Goal: Task Accomplishment & Management: Complete application form

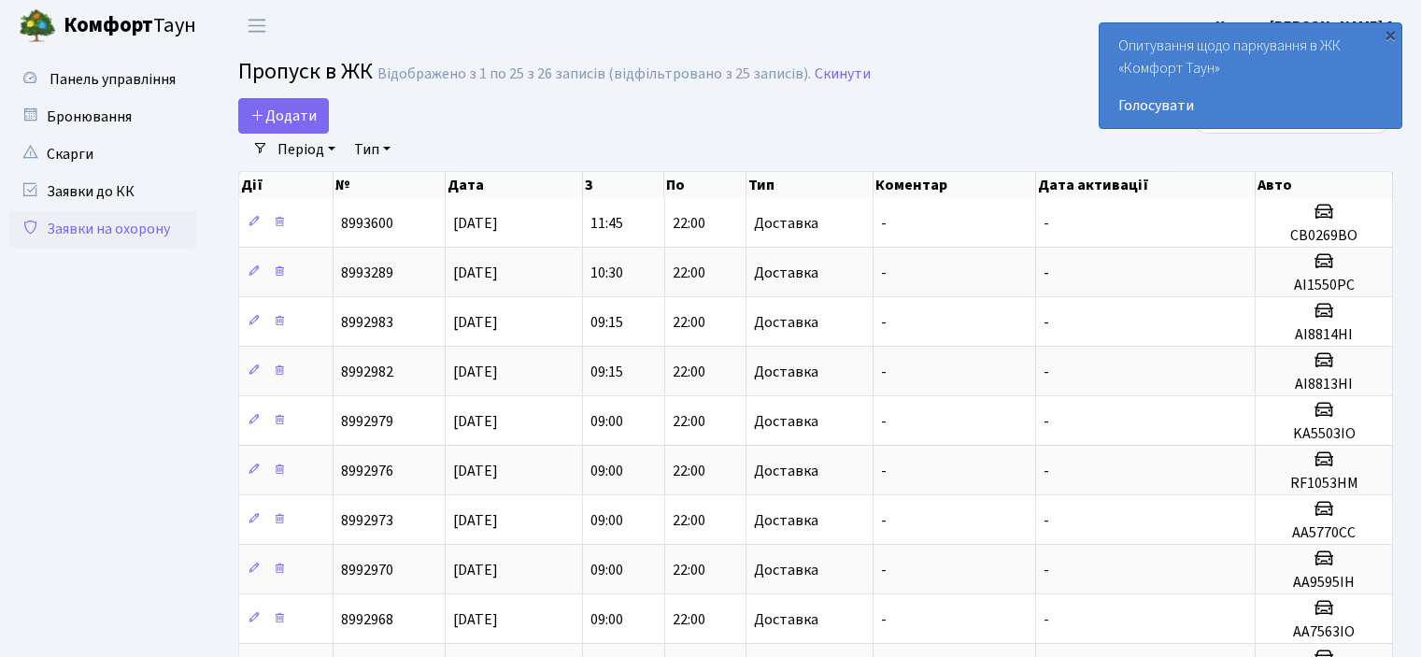
select select "25"
click at [294, 120] on span "Додати" at bounding box center [283, 116] width 66 height 21
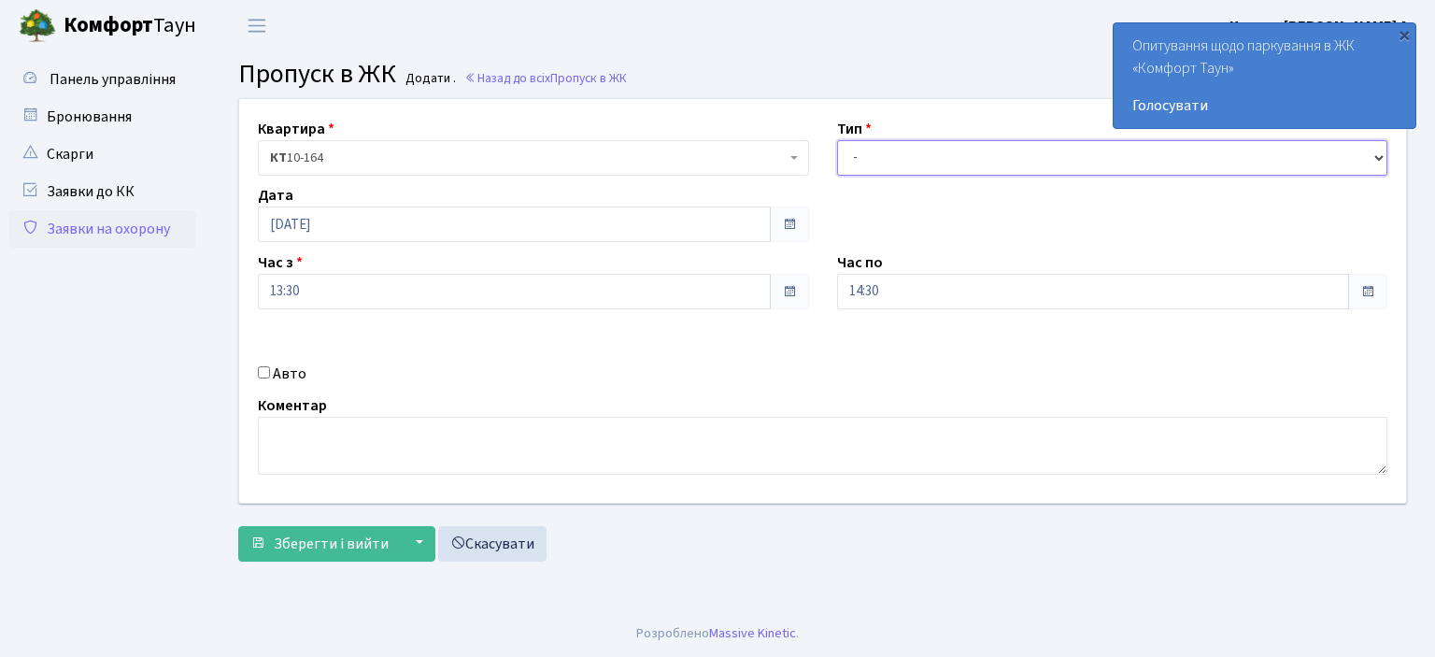
click at [1383, 154] on select "- Доставка Таксі Гості Сервіс" at bounding box center [1112, 157] width 551 height 35
select select "1"
click at [837, 140] on select "- Доставка Таксі Гості Сервіс" at bounding box center [1112, 157] width 551 height 35
click at [268, 376] on input "Авто" at bounding box center [264, 372] width 12 height 12
checkbox input "true"
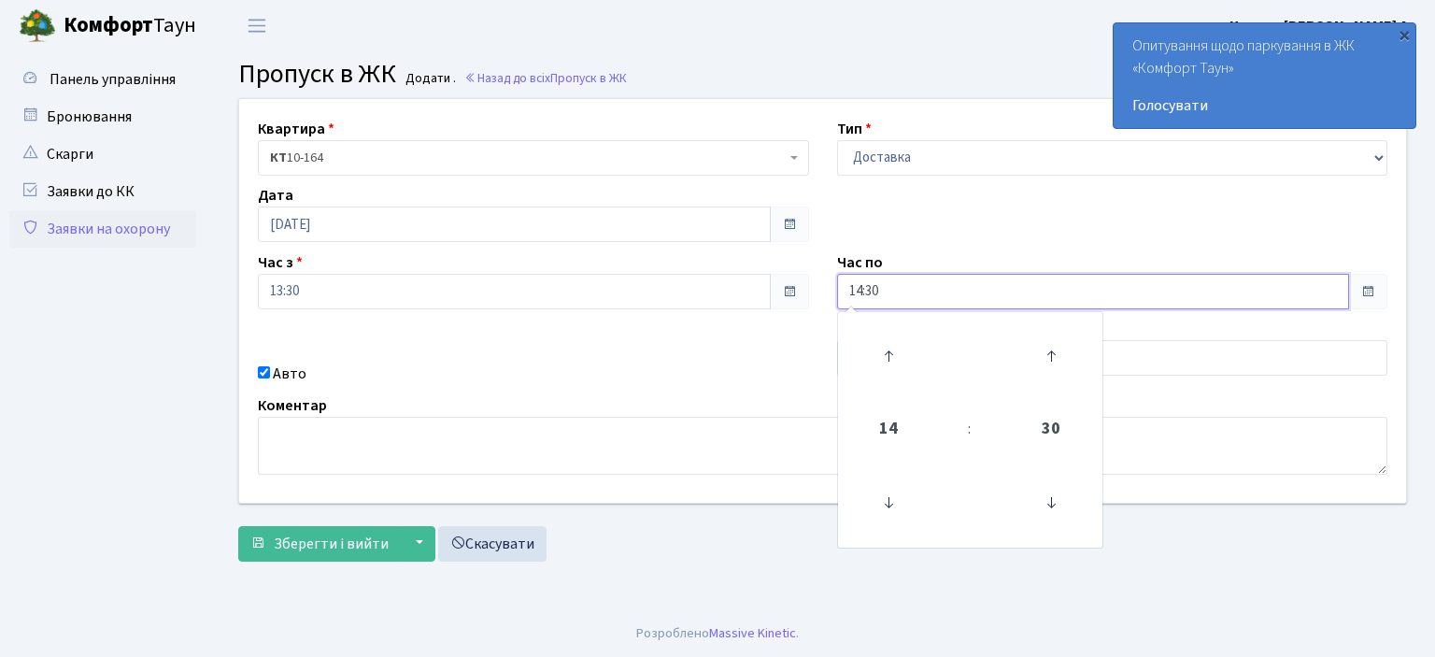
drag, startPoint x: 886, startPoint y: 287, endPoint x: 835, endPoint y: 296, distance: 52.2
click at [835, 296] on div "Час по 14:30 14 : 30 00 01 02 03 04 05 06 07 08 09 10 11 12 13 14 15 16 17 18 1…" at bounding box center [1112, 280] width 579 height 58
type input "22:00"
click at [737, 459] on textarea at bounding box center [822, 446] width 1129 height 58
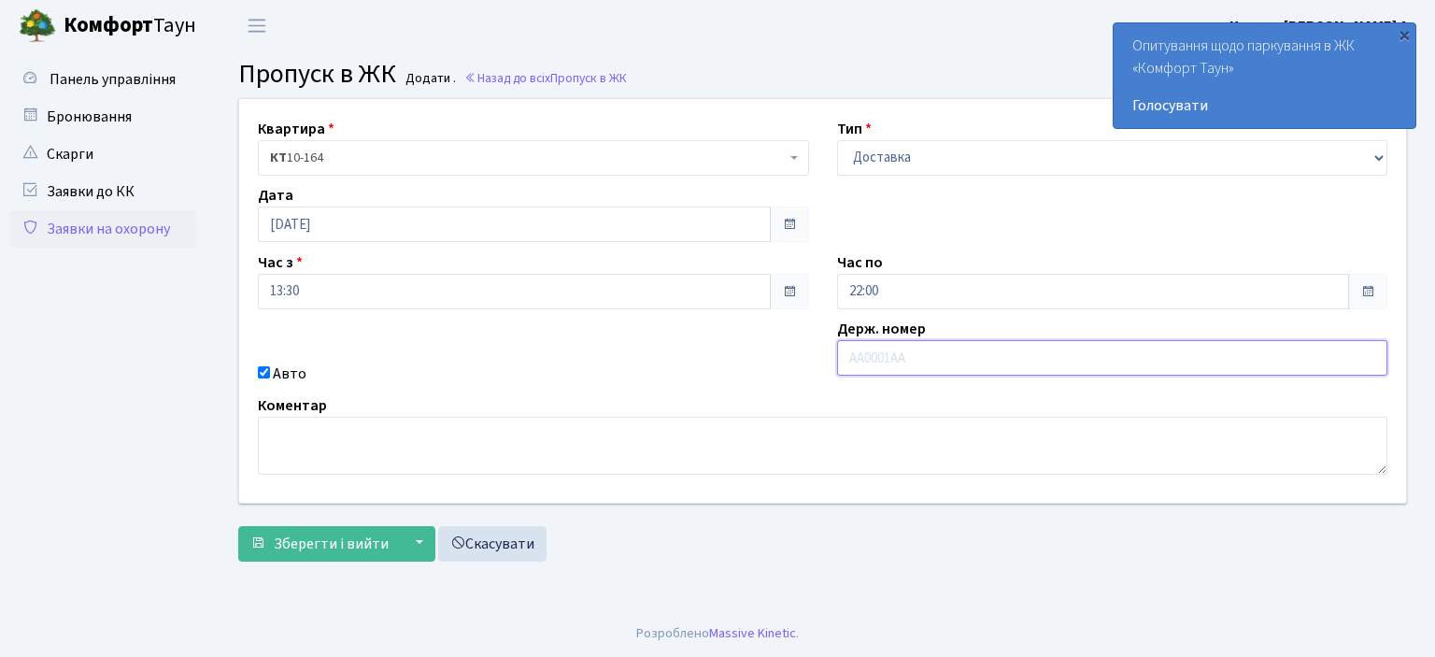
click at [867, 354] on input "text" at bounding box center [1112, 357] width 551 height 35
type input "AA9702TH"
click at [333, 550] on span "Зберегти і вийти" at bounding box center [331, 543] width 115 height 21
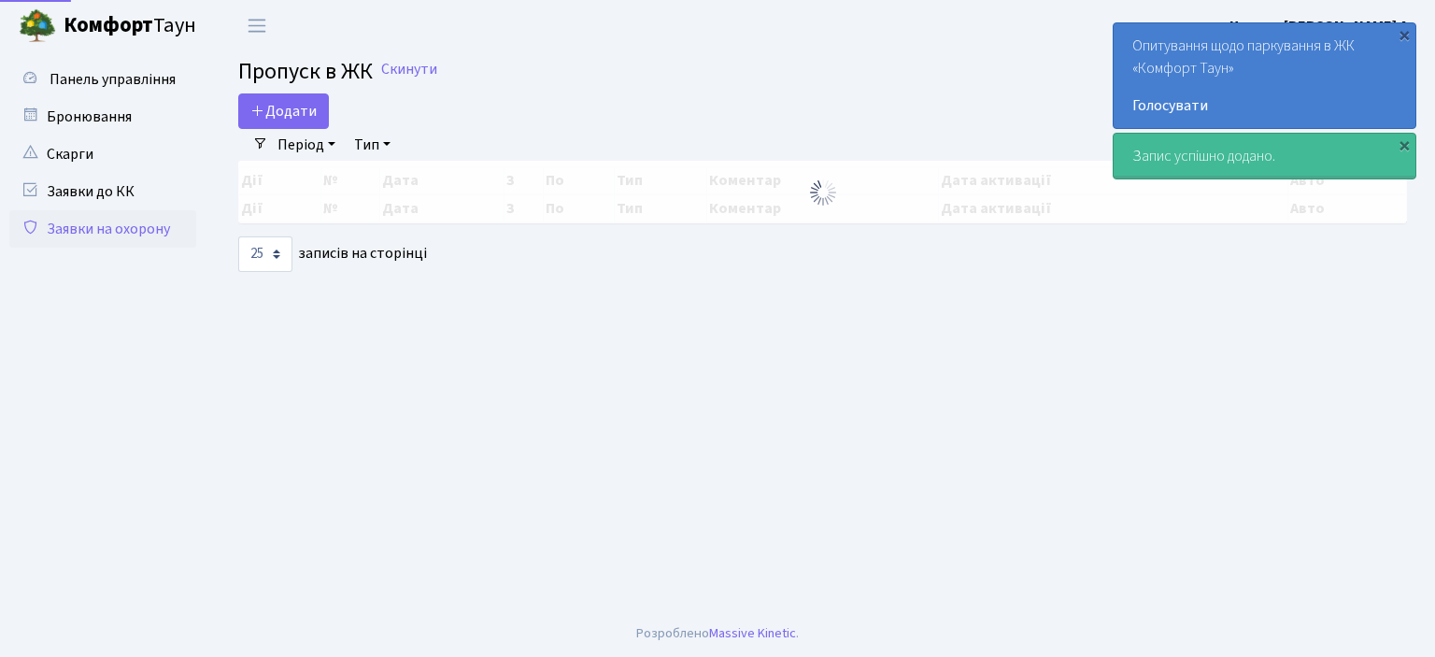
select select "25"
